Goal: Check status

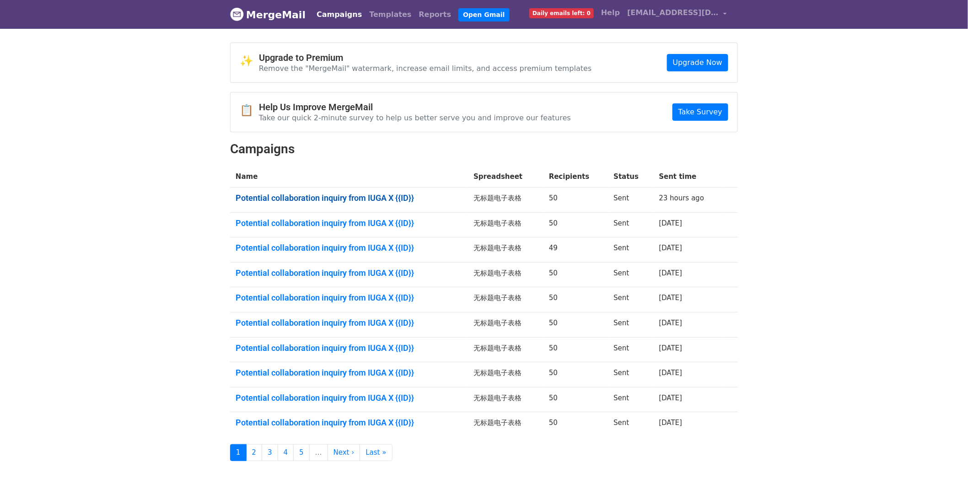
click at [394, 197] on link "Potential collaboration inquiry from IUGA X {{ID}}" at bounding box center [349, 198] width 227 height 10
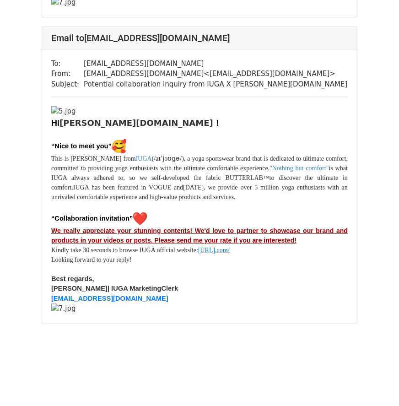
scroll to position [20031, 0]
